Goal: Task Accomplishment & Management: Complete application form

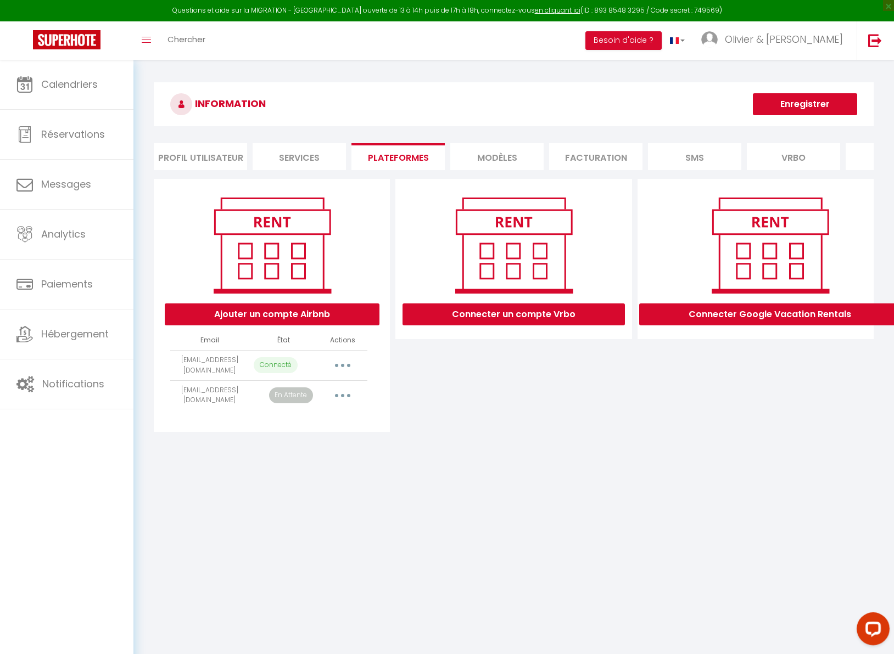
select select "44078"
select select "61219"
select select "61225"
select select "61281"
select select "65104"
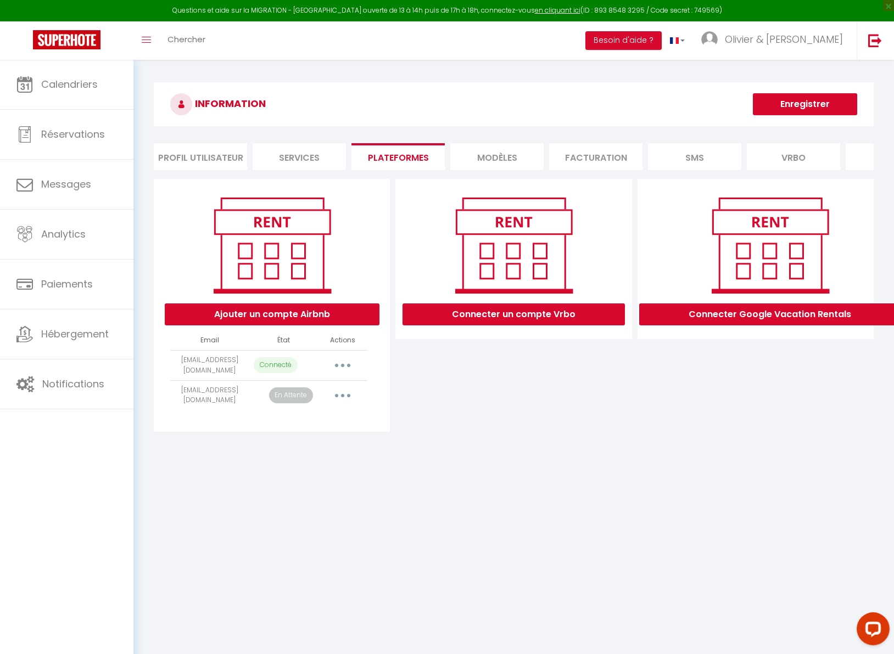
select select "65399"
select select "65421"
select select "70891"
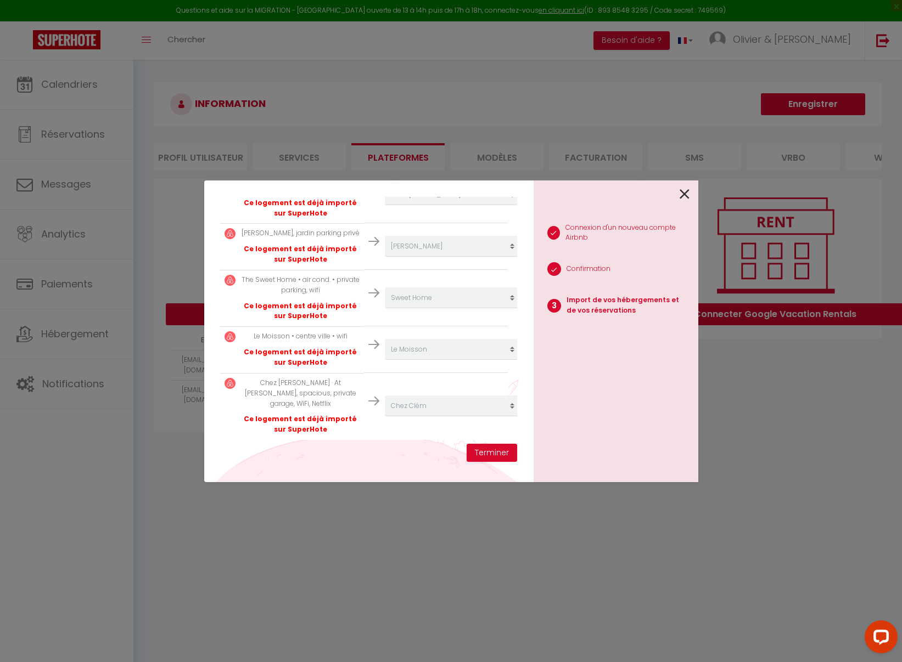
scroll to position [407, 0]
click at [502, 457] on button "Terminer" at bounding box center [492, 453] width 50 height 19
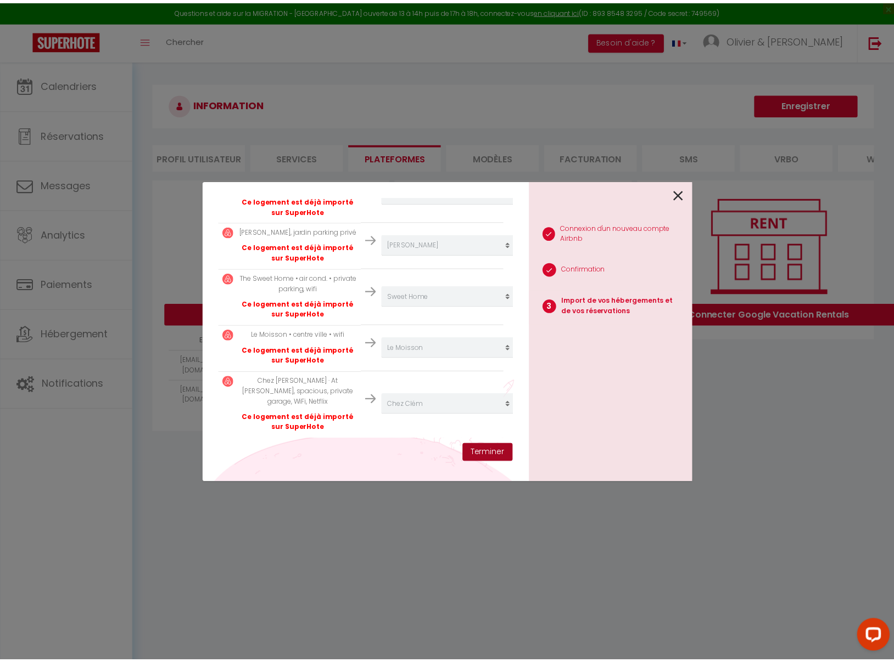
scroll to position [434, 0]
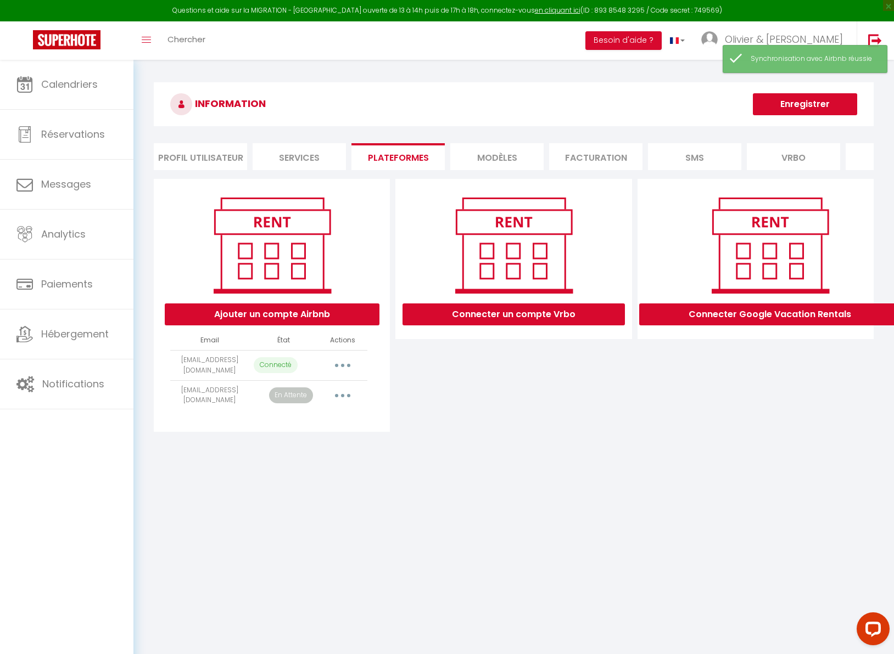
click at [672, 496] on body "Questions et aide sur la MIGRATION - [GEOGRAPHIC_DATA] ouverte de 13 à 14h puis…" at bounding box center [447, 387] width 894 height 654
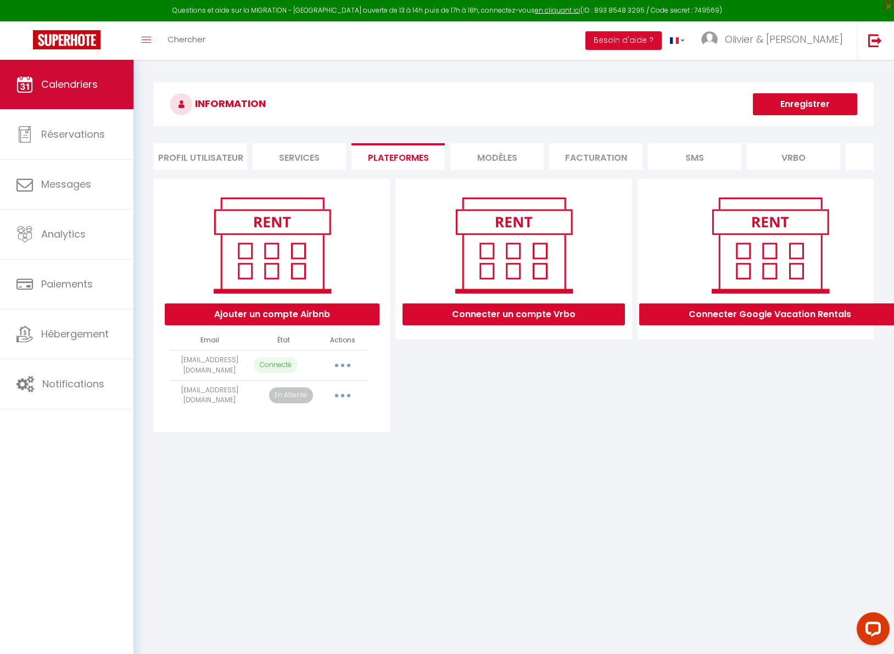
click at [58, 84] on span "Calendriers" at bounding box center [69, 84] width 57 height 14
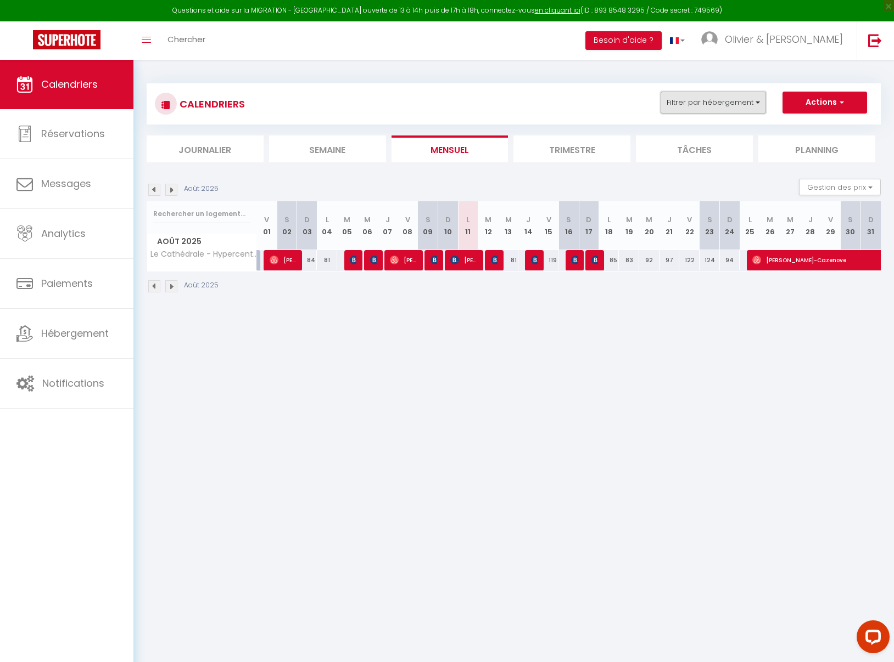
click at [718, 103] on button "Filtrer par hébergement" at bounding box center [712, 103] width 105 height 22
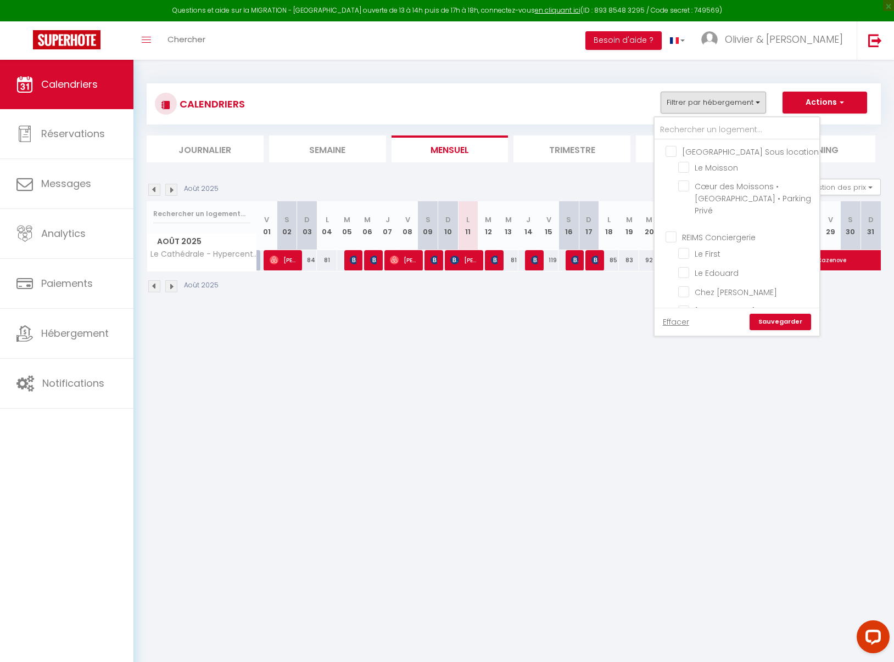
click at [671, 151] on input "[GEOGRAPHIC_DATA] Sous location" at bounding box center [747, 150] width 165 height 11
checkbox input "true"
checkbox input "false"
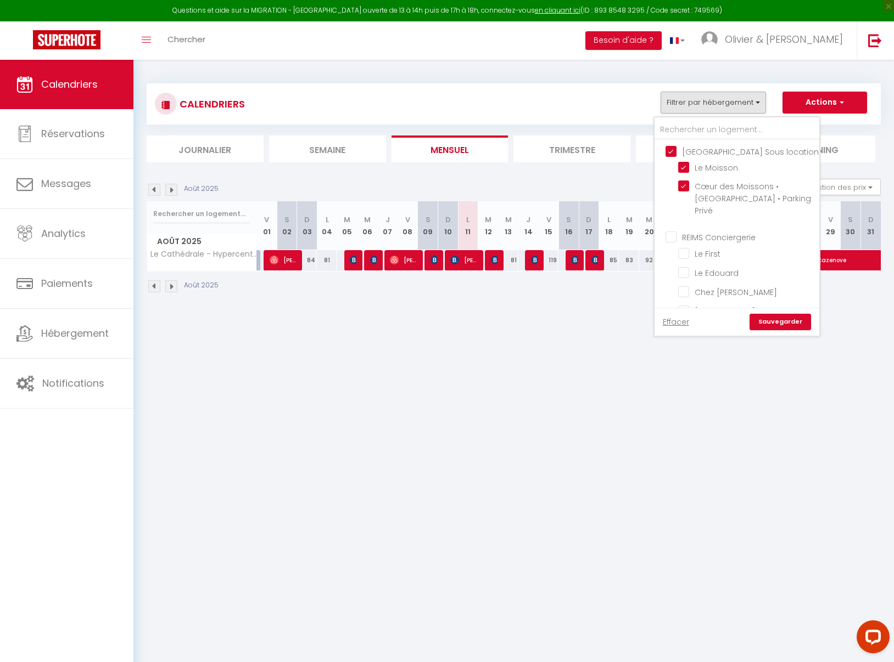
checkbox input "false"
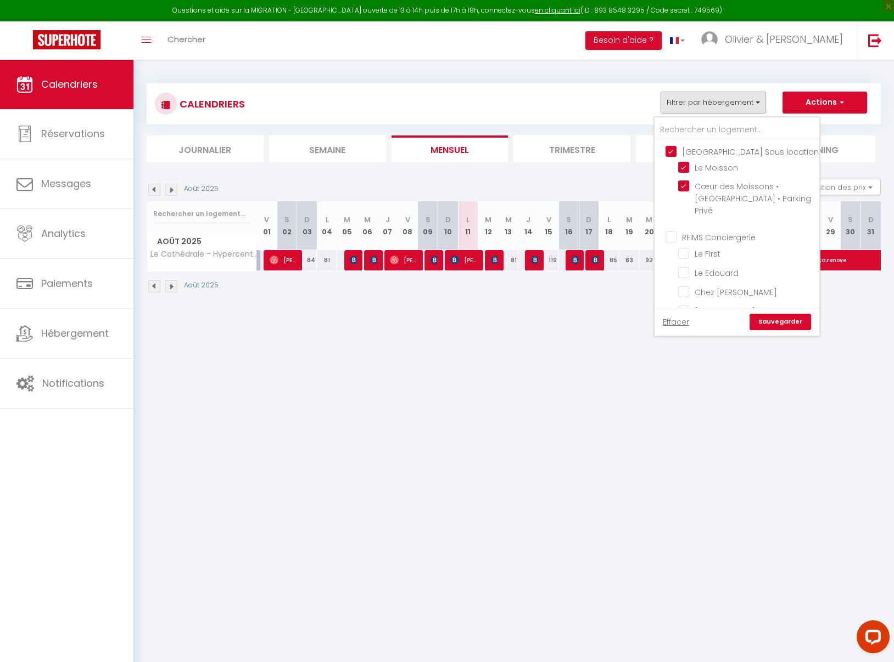
click at [672, 231] on input "REIMS Conciergerie" at bounding box center [747, 236] width 165 height 11
checkbox input "true"
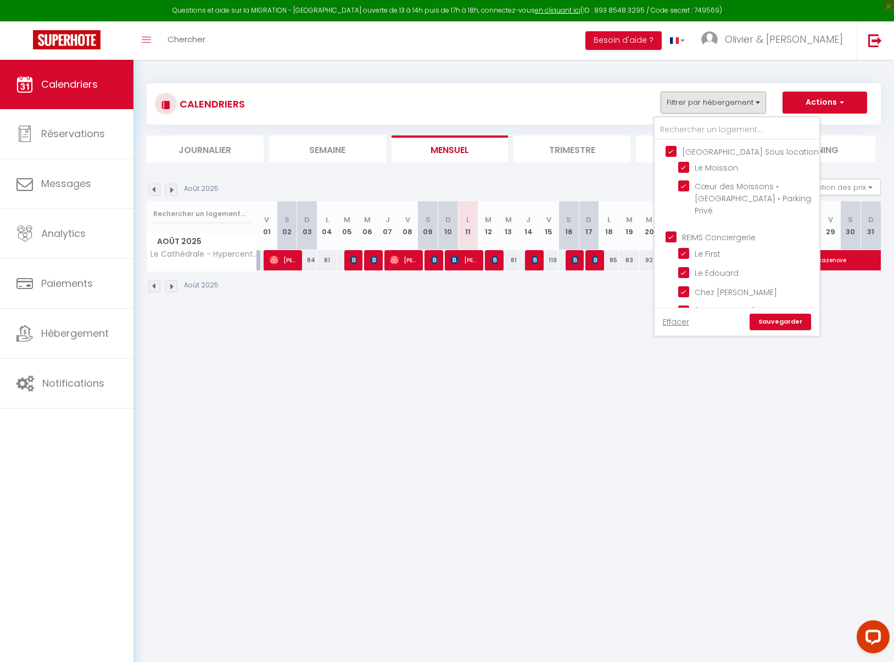
checkbox input "true"
click at [780, 324] on link "Sauvegarder" at bounding box center [779, 322] width 61 height 16
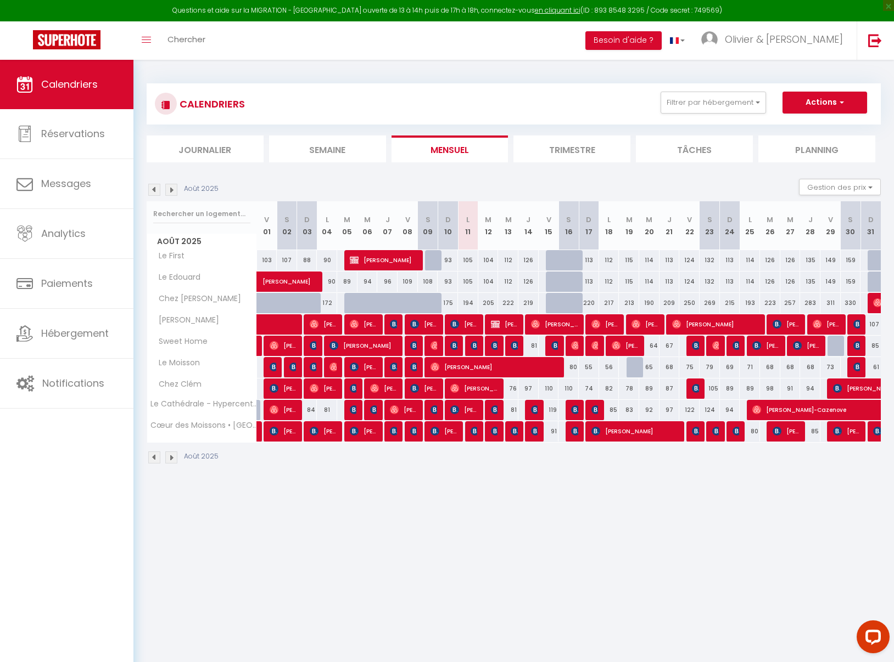
click at [494, 345] on img at bounding box center [495, 345] width 9 height 9
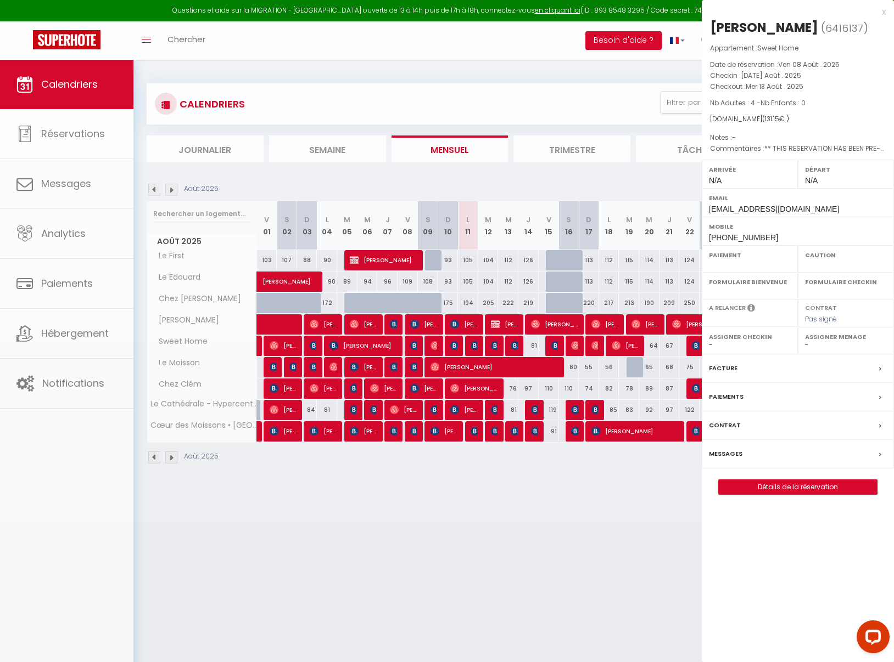
select select "OK"
select select "KO"
select select "0"
select select "1"
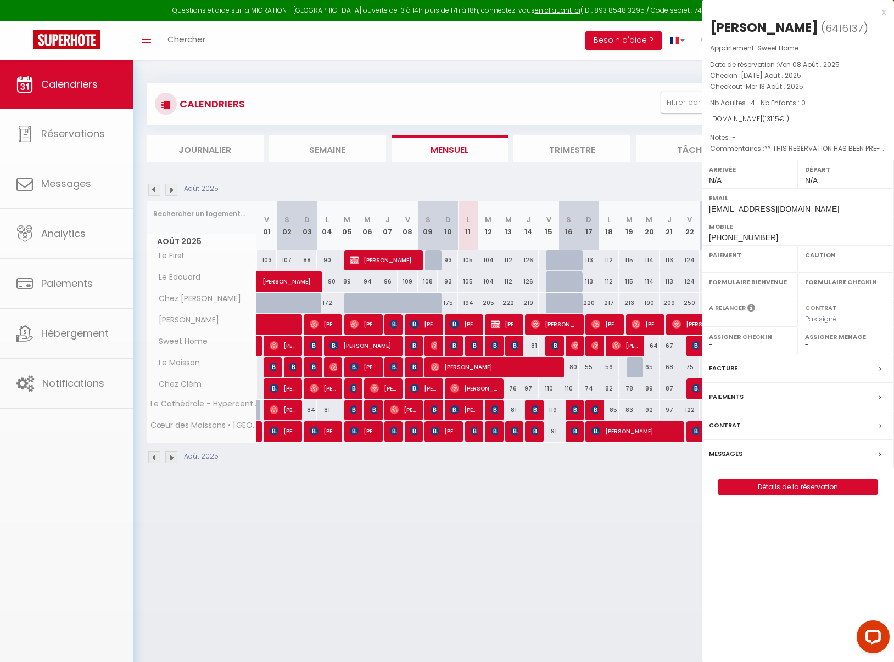
select select
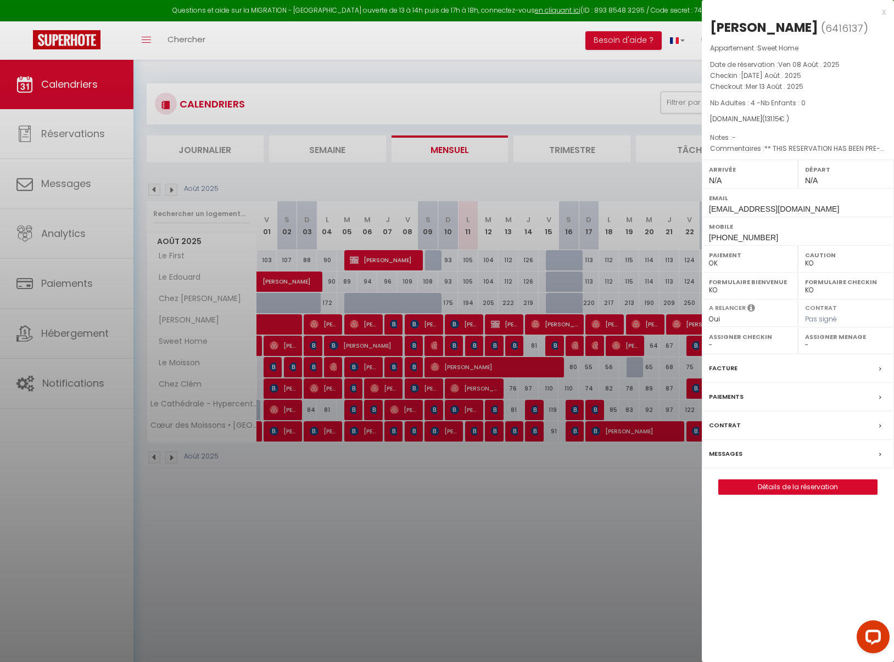
select select "32827"
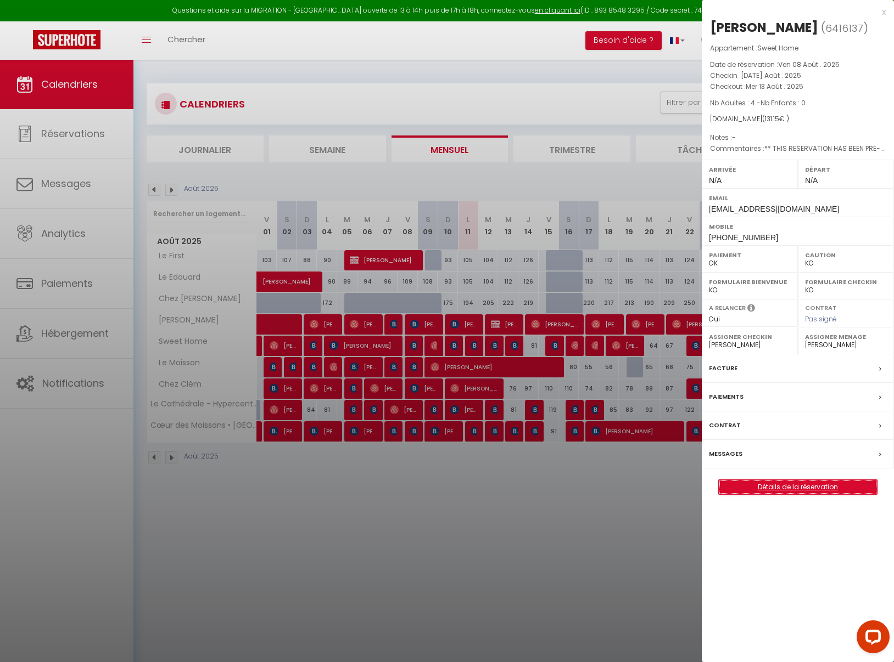
drag, startPoint x: 801, startPoint y: 505, endPoint x: 793, endPoint y: 508, distance: 8.7
click at [801, 495] on link "Détails de la réservation" at bounding box center [797, 487] width 158 height 14
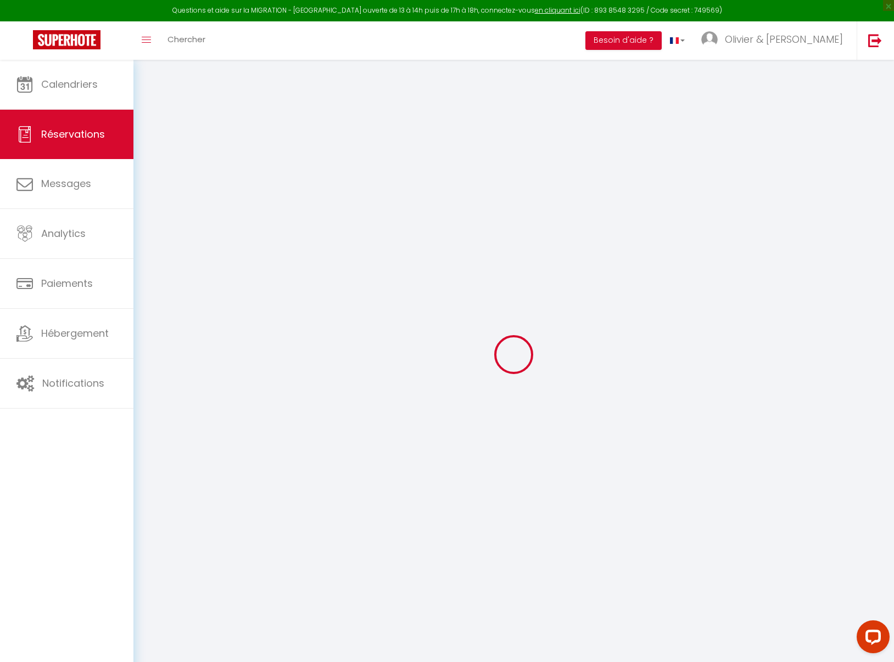
type input "[PERSON_NAME]"
type input "[EMAIL_ADDRESS][DOMAIN_NAME]"
type input "[PHONE_NUMBER]"
type input "41564"
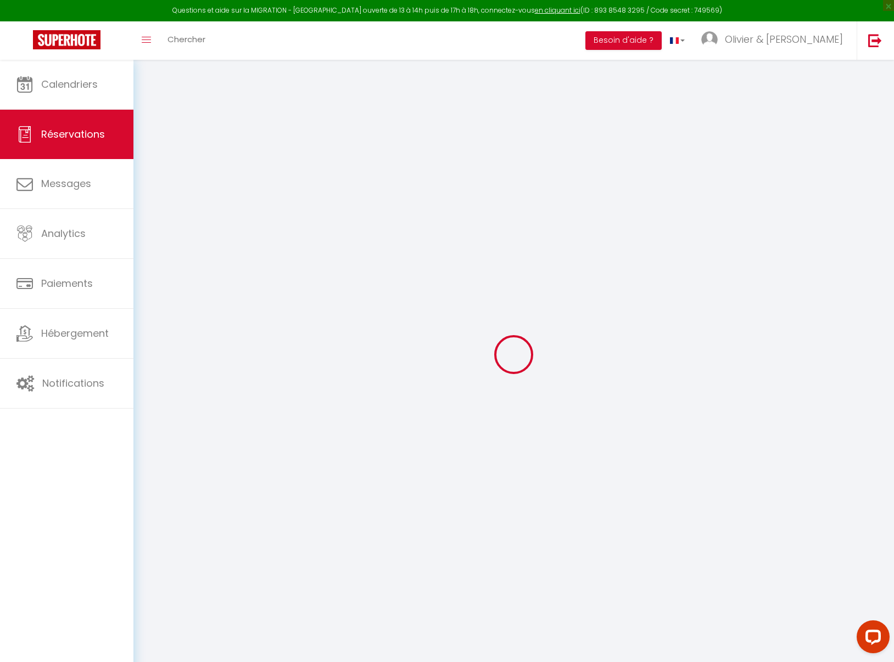
type input "Girmes-Kreuz Strase 74"
type input "Kaarst"
select select "DE"
type input "21.67"
type input "1.8399999999999999"
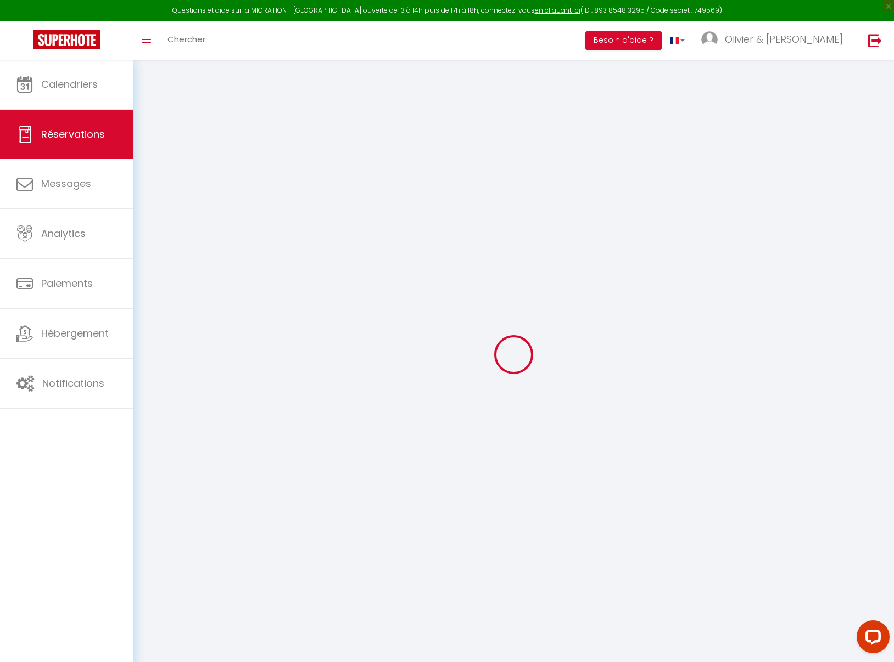
select select "65399"
select select "1"
select select
type input "4"
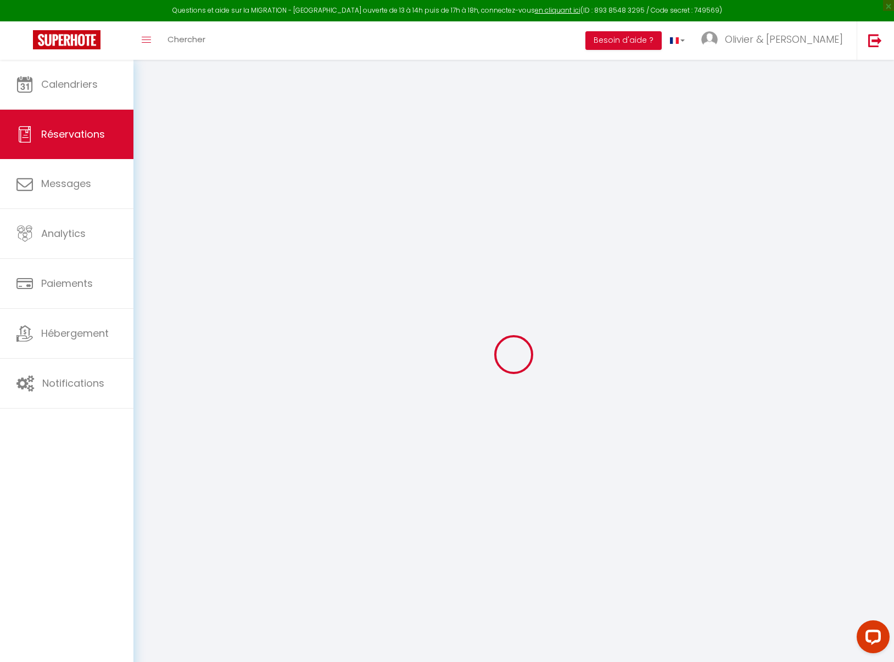
select select "12"
select select
type input "73.48"
checkbox input "false"
type input "0"
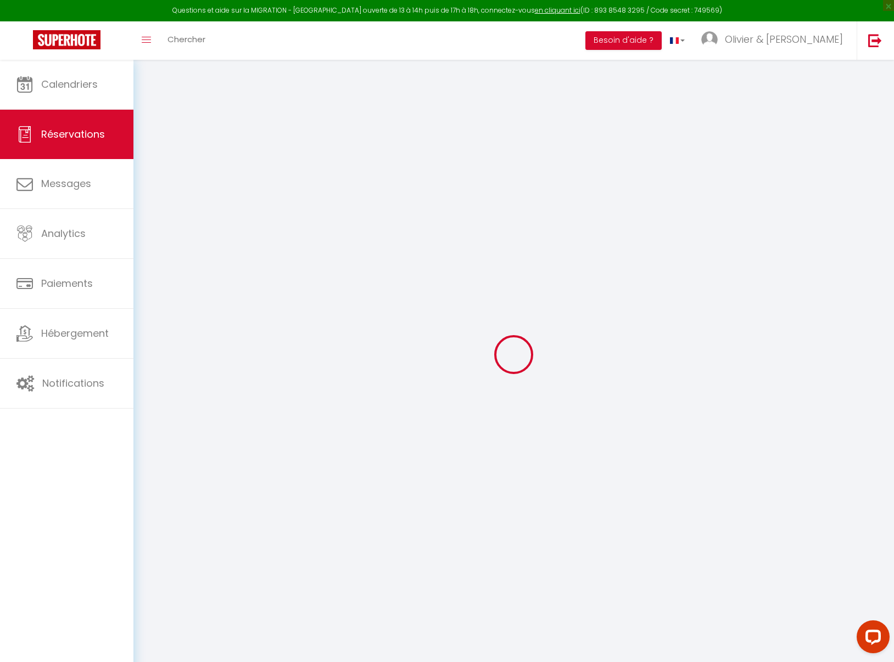
select select "2"
type input "0"
select select
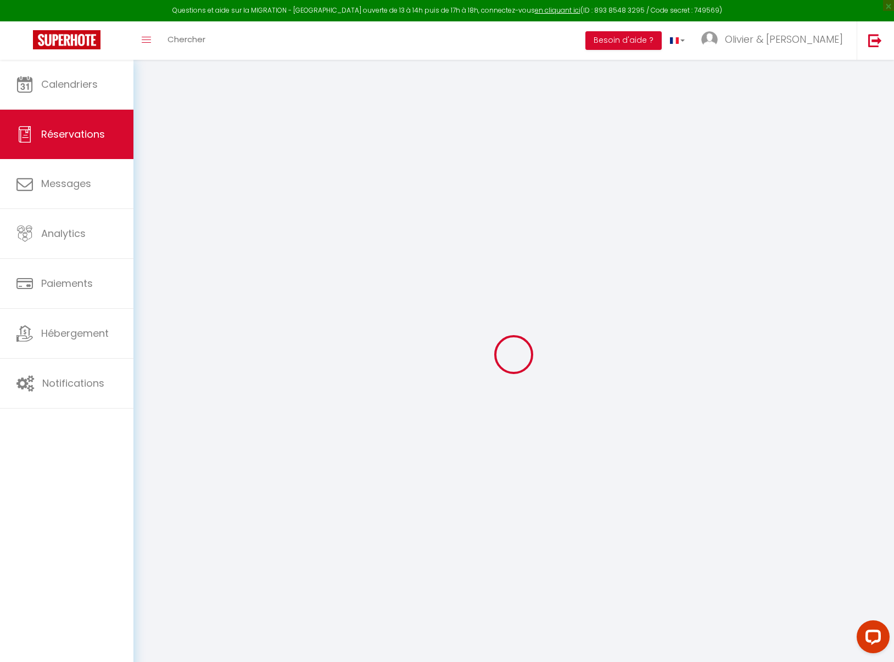
select select
select select "14"
checkbox input "false"
select select
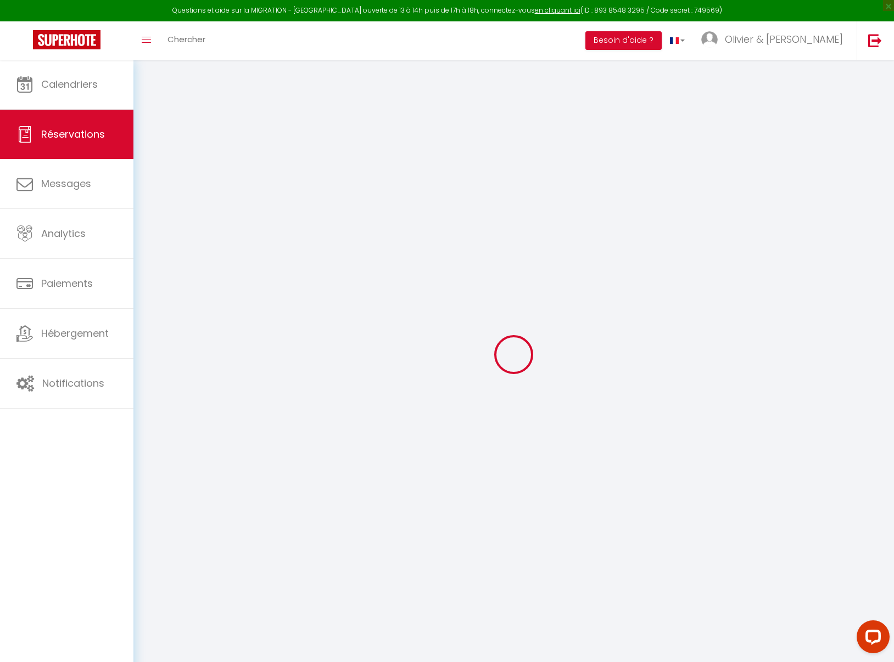
checkbox input "false"
select select
checkbox input "false"
type textarea "** THIS RESERVATION HAS BEEN PRE-PAID ** Reservation has a cancellation grace p…"
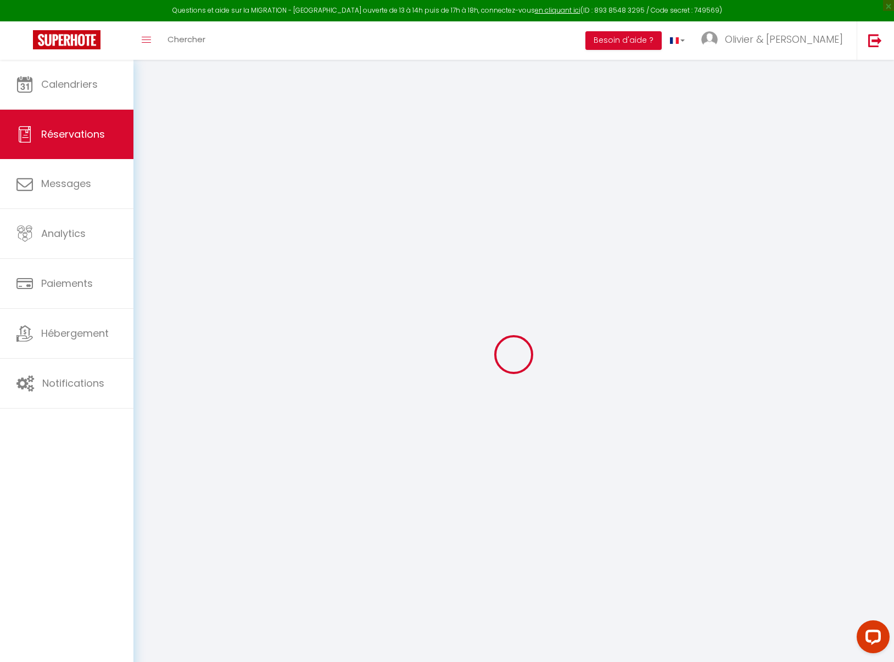
select select
checkbox input "false"
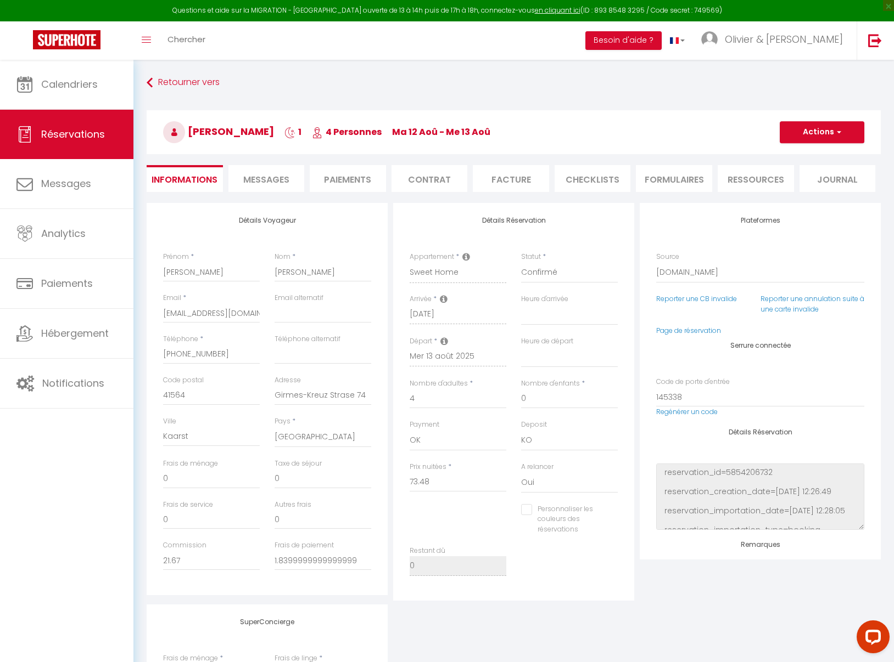
type input "54"
type input "3.67"
select select
checkbox input "false"
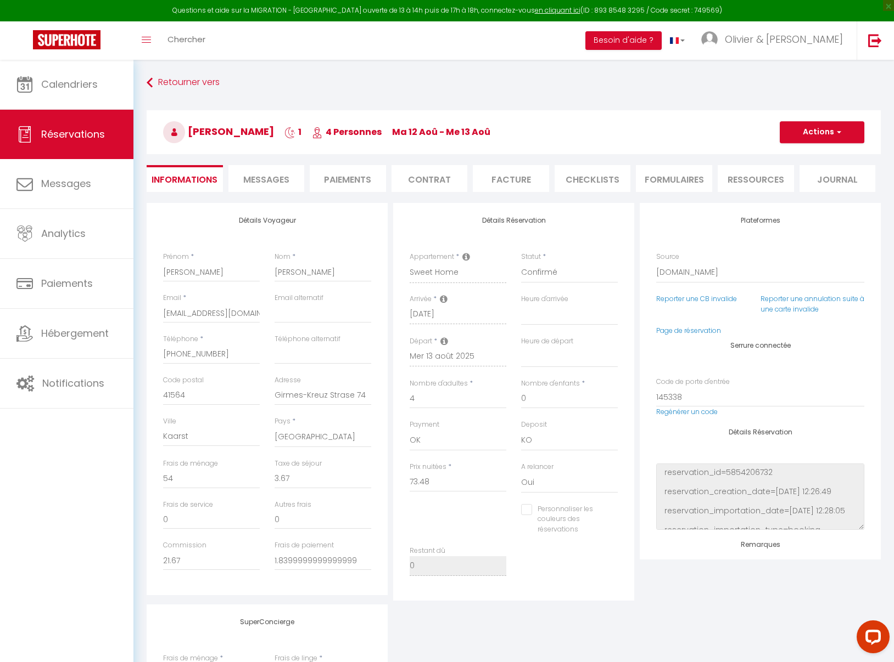
select select
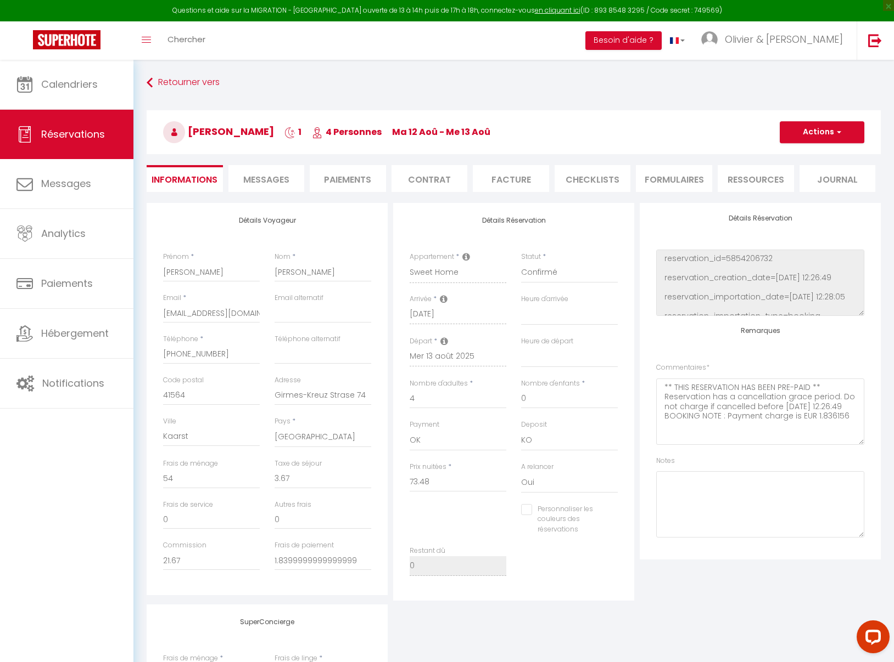
scroll to position [217, 0]
click at [694, 486] on textarea at bounding box center [760, 502] width 208 height 66
type textarea "!!! lit bébé !!!"
click at [816, 129] on button "Actions" at bounding box center [821, 132] width 85 height 22
click at [805, 159] on link "Enregistrer" at bounding box center [810, 156] width 87 height 14
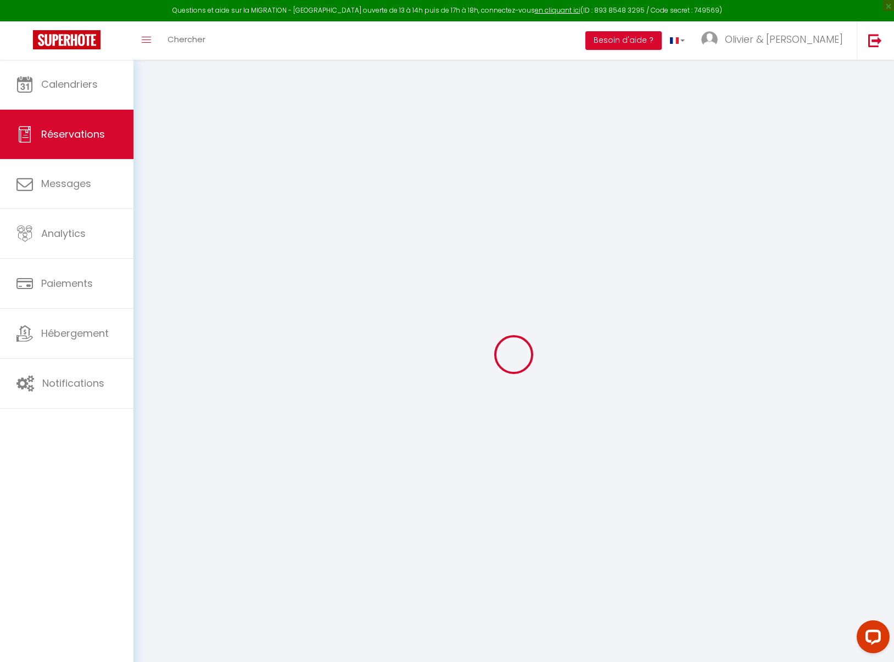
select select "not_cancelled"
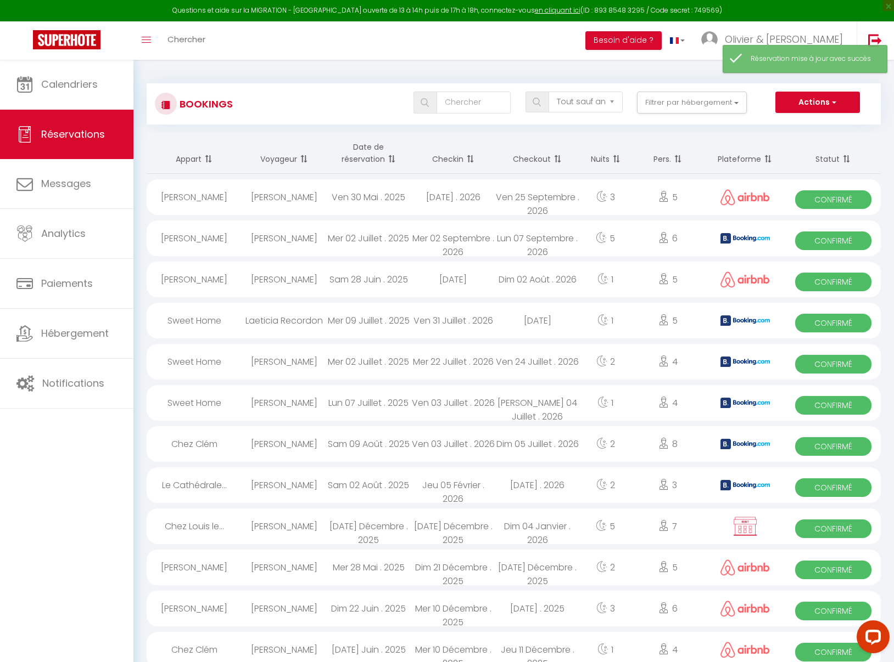
click at [50, 456] on div "Calendriers Réservations Messages Analytics Paiements Hébergement Notifications" at bounding box center [66, 373] width 133 height 626
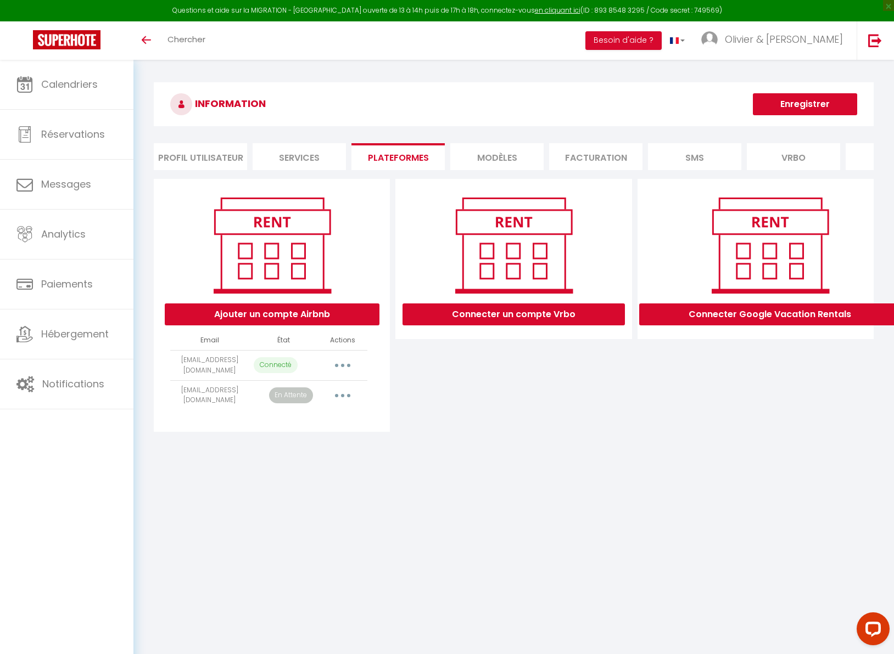
drag, startPoint x: 628, startPoint y: 520, endPoint x: 621, endPoint y: 525, distance: 9.0
click at [628, 520] on body "Questions et aide sur la MIGRATION - [GEOGRAPHIC_DATA] ouverte de 13 à 14h puis…" at bounding box center [447, 387] width 894 height 654
click at [339, 371] on button "button" at bounding box center [342, 366] width 31 height 18
click at [499, 456] on div "INFORMATION Enregistrer Profil Utilisateur Services Plateformes MODÈLES Factura…" at bounding box center [513, 261] width 760 height 403
